Goal: Use online tool/utility: Utilize a website feature to perform a specific function

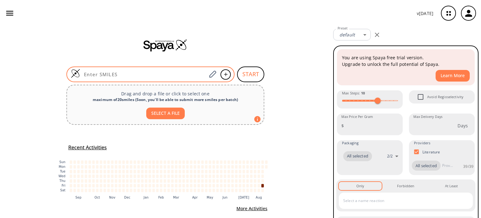
click at [91, 74] on input at bounding box center [143, 74] width 127 height 6
paste input "N=C(N)NNC(C1=CC=CC(C(NNC(N)=N)=O)=C1)=O"
type input "N=C(N)NNC(C1=CC=CC(C(NNC(N)=N)=O)=C1)=O"
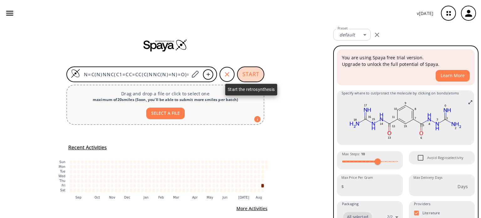
click at [247, 71] on button "START" at bounding box center [250, 74] width 27 height 16
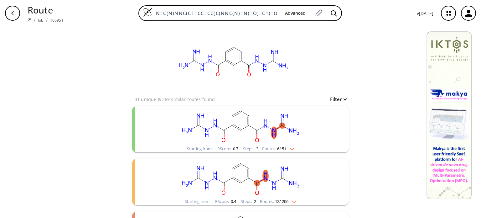
click at [238, 186] on rect "clusters" at bounding box center [240, 178] width 163 height 39
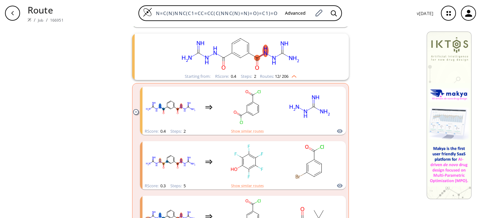
scroll to position [125, 0]
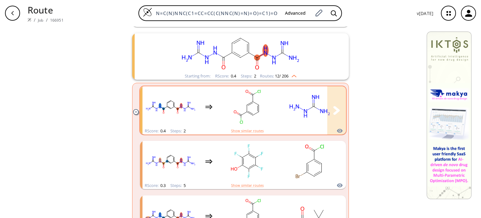
click at [270, 125] on rect "clusters" at bounding box center [247, 106] width 56 height 39
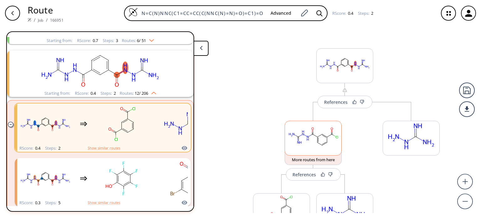
scroll to position [52, 0]
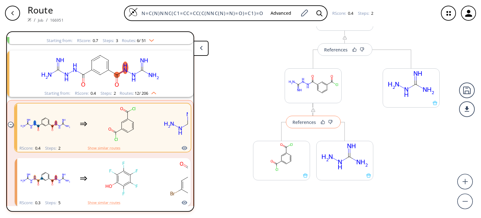
click at [299, 122] on div "References" at bounding box center [304, 122] width 23 height 4
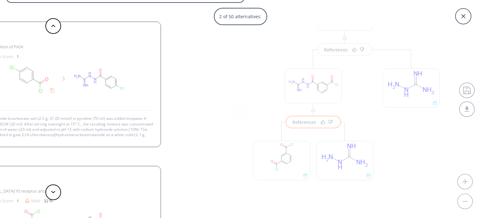
scroll to position [0, 0]
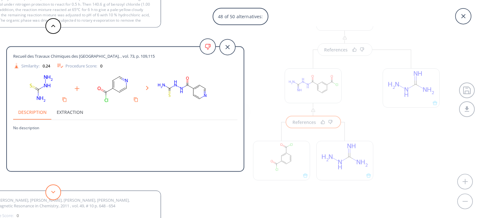
click at [50, 190] on button at bounding box center [53, 192] width 16 height 16
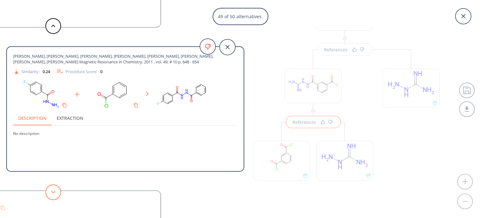
click at [50, 190] on button at bounding box center [53, 192] width 16 height 16
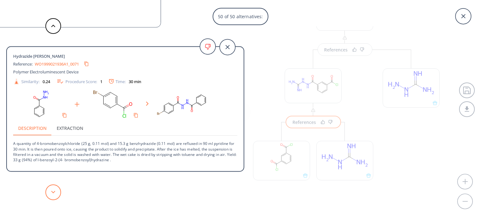
click at [50, 190] on button at bounding box center [53, 192] width 16 height 16
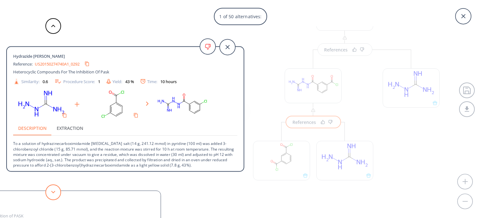
click at [50, 190] on button at bounding box center [53, 192] width 16 height 16
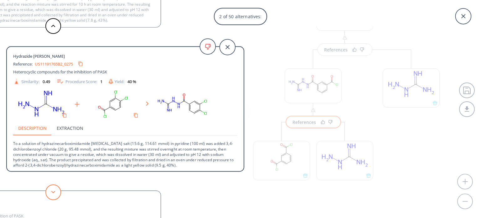
click at [50, 190] on button at bounding box center [53, 192] width 16 height 16
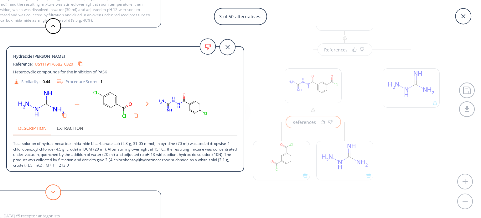
click at [50, 190] on button at bounding box center [53, 192] width 16 height 16
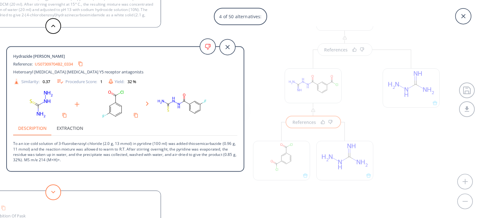
click at [50, 190] on button at bounding box center [53, 192] width 16 height 16
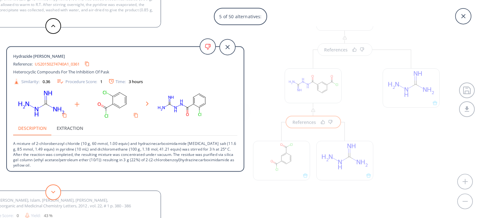
click at [50, 190] on button at bounding box center [53, 192] width 16 height 16
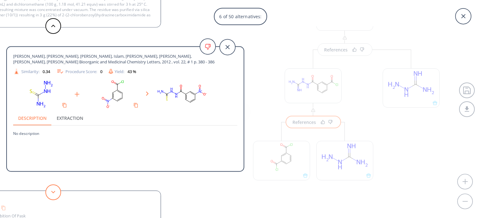
click at [50, 190] on button at bounding box center [53, 192] width 16 height 16
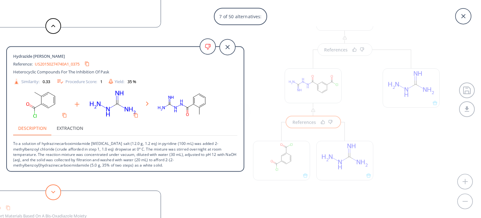
click at [50, 190] on button at bounding box center [53, 192] width 16 height 16
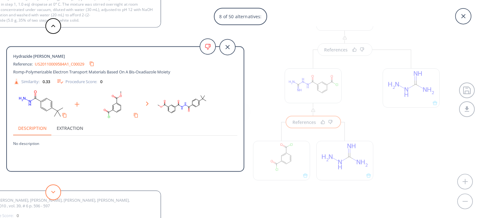
click at [50, 190] on button at bounding box center [53, 192] width 16 height 16
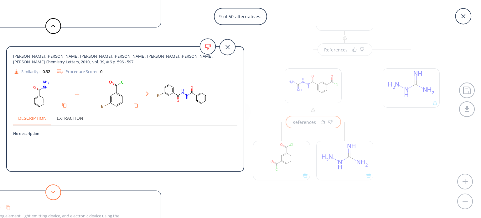
click at [50, 190] on button at bounding box center [53, 192] width 16 height 16
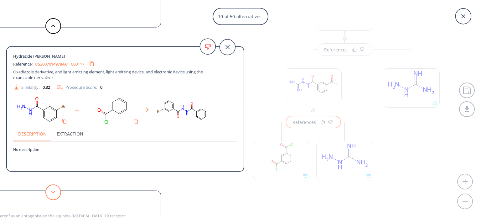
click at [50, 190] on button at bounding box center [53, 192] width 16 height 16
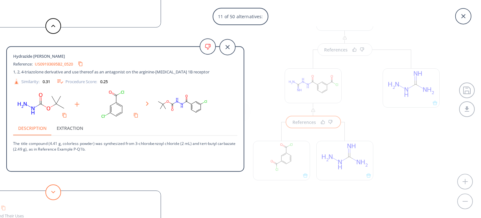
click at [50, 190] on button at bounding box center [53, 192] width 16 height 16
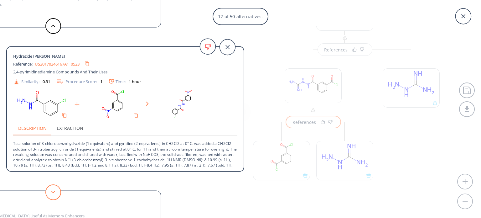
click at [50, 190] on button at bounding box center [53, 192] width 16 height 16
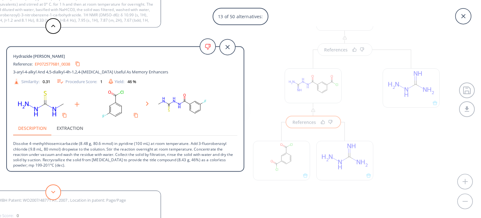
click at [50, 190] on button at bounding box center [53, 192] width 16 height 16
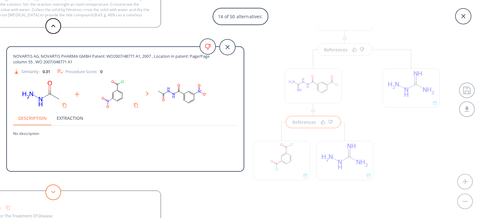
click at [50, 190] on button at bounding box center [53, 192] width 16 height 16
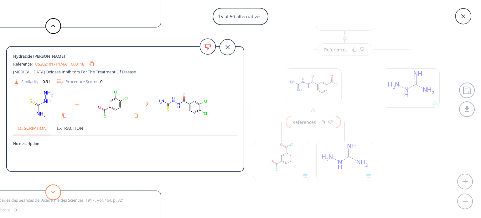
click at [50, 190] on button at bounding box center [53, 192] width 16 height 16
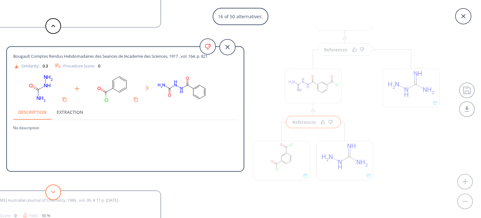
click at [50, 190] on button at bounding box center [53, 192] width 16 height 16
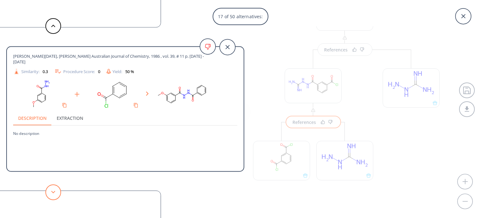
click at [50, 190] on button at bounding box center [53, 192] width 16 height 16
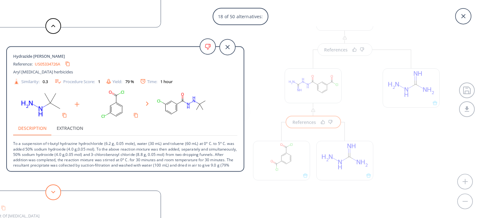
click at [50, 190] on button at bounding box center [53, 192] width 16 height 16
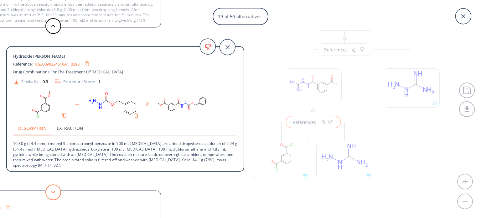
click at [50, 190] on button at bounding box center [53, 192] width 16 height 16
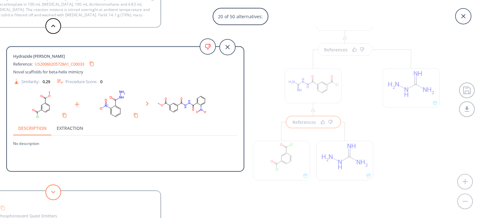
click at [50, 190] on button at bounding box center [53, 192] width 16 height 16
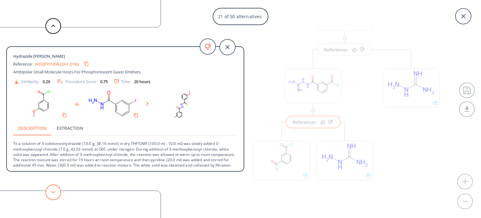
click at [50, 190] on button at bounding box center [53, 192] width 16 height 16
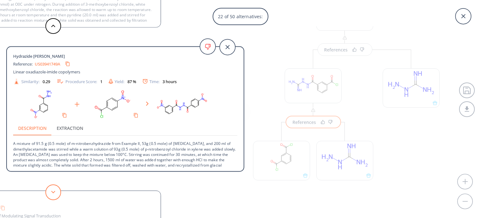
click at [50, 190] on button at bounding box center [53, 192] width 16 height 16
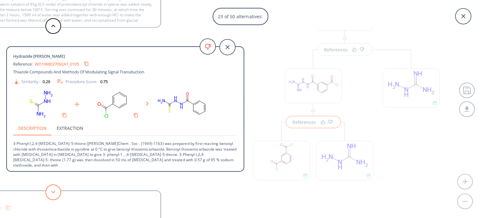
click at [50, 190] on button at bounding box center [53, 192] width 16 height 16
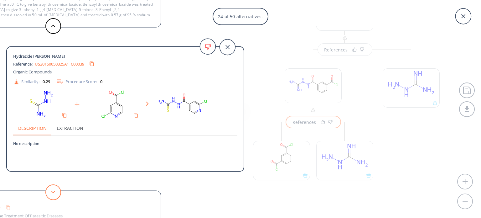
click at [50, 190] on button at bounding box center [53, 192] width 16 height 16
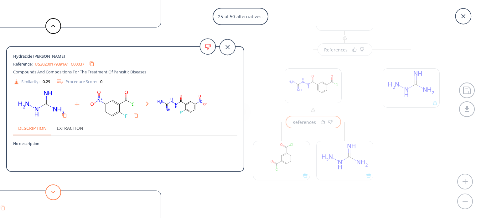
click at [50, 190] on button at bounding box center [53, 192] width 16 height 16
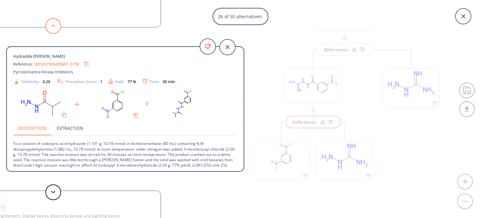
click at [56, 23] on button at bounding box center [53, 26] width 16 height 16
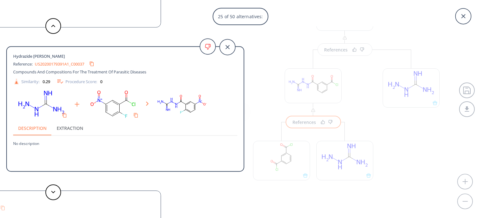
click at [79, 65] on link "US20200179391A1_C00037" at bounding box center [59, 64] width 49 height 4
click at [55, 191] on icon at bounding box center [53, 191] width 4 height 3
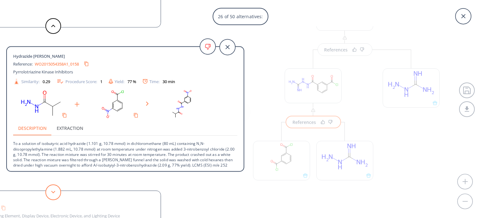
click at [55, 191] on icon at bounding box center [53, 191] width 4 height 3
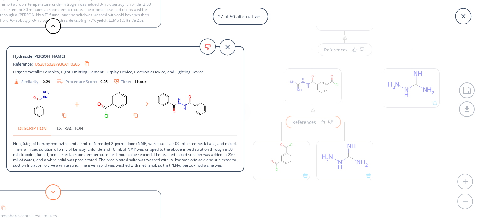
click at [55, 191] on icon at bounding box center [53, 191] width 4 height 3
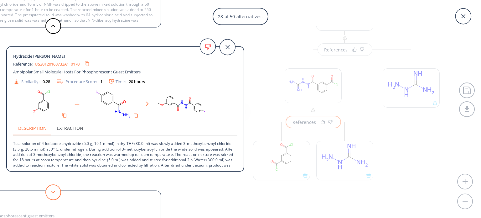
click at [55, 191] on icon at bounding box center [53, 191] width 4 height 3
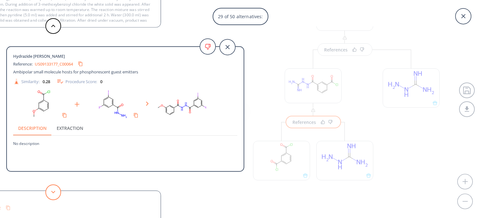
click at [55, 191] on icon at bounding box center [53, 191] width 4 height 3
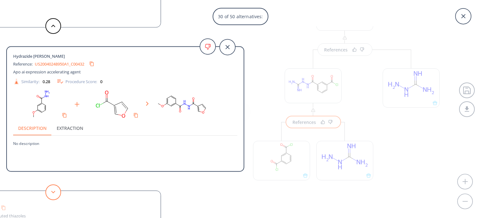
click at [55, 191] on icon at bounding box center [53, 191] width 4 height 3
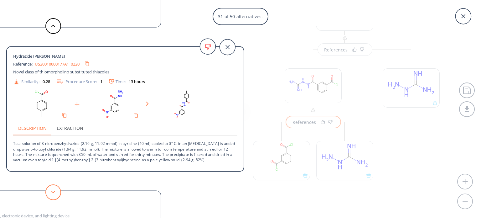
click at [55, 191] on icon at bounding box center [53, 191] width 4 height 3
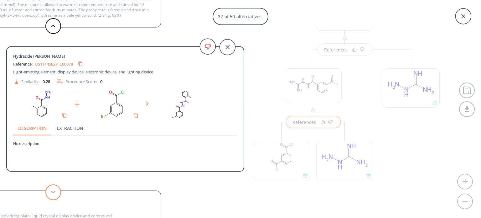
click at [55, 191] on icon at bounding box center [53, 191] width 4 height 3
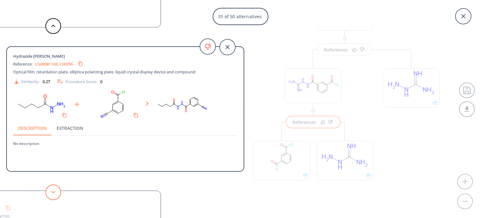
click at [55, 191] on icon at bounding box center [53, 191] width 4 height 3
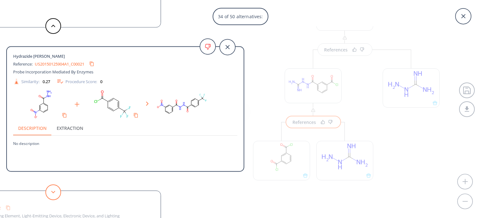
click at [53, 193] on button at bounding box center [53, 192] width 16 height 16
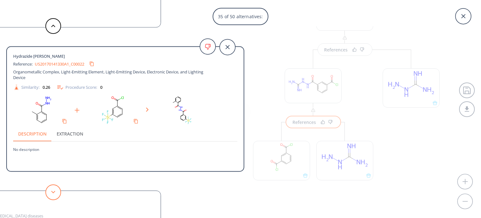
click at [53, 193] on button at bounding box center [53, 192] width 16 height 16
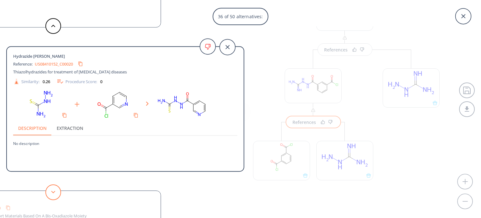
click at [53, 193] on button at bounding box center [53, 192] width 16 height 16
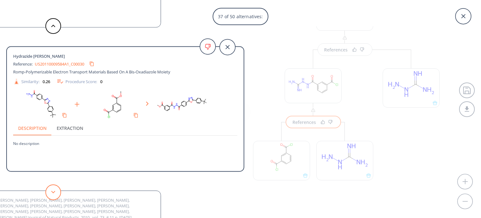
click at [53, 193] on button at bounding box center [53, 192] width 16 height 16
